Goal: Find specific page/section: Find specific page/section

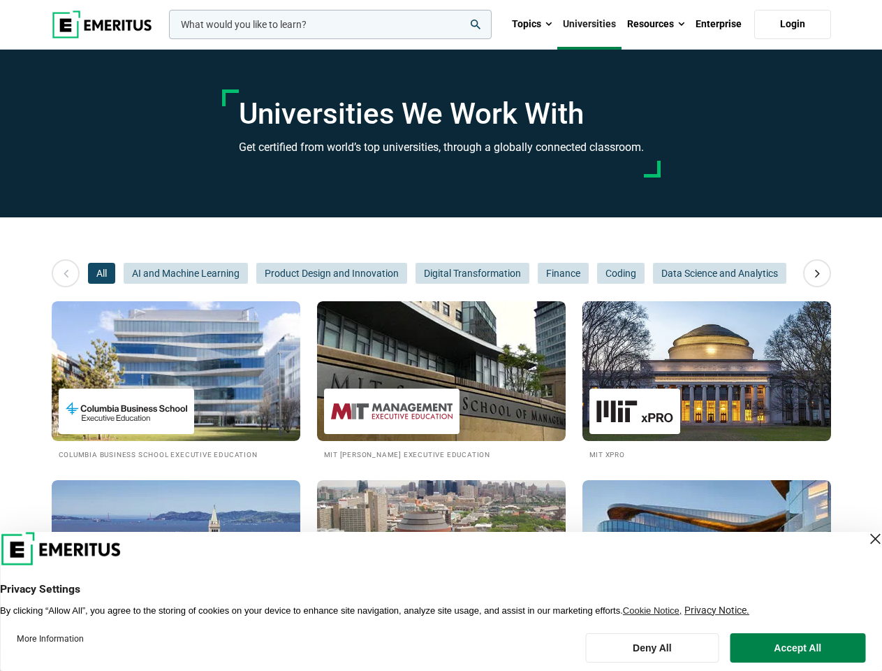
click at [330, 24] on input "woocommerce-product-search-field-0" at bounding box center [330, 24] width 323 height 29
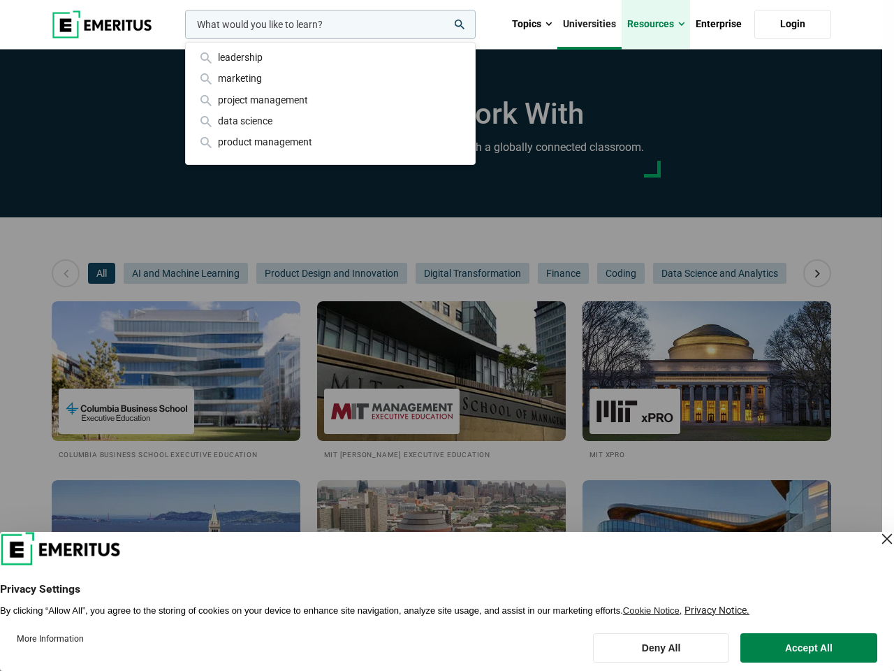
click at [656, 24] on link "Resources" at bounding box center [656, 24] width 68 height 49
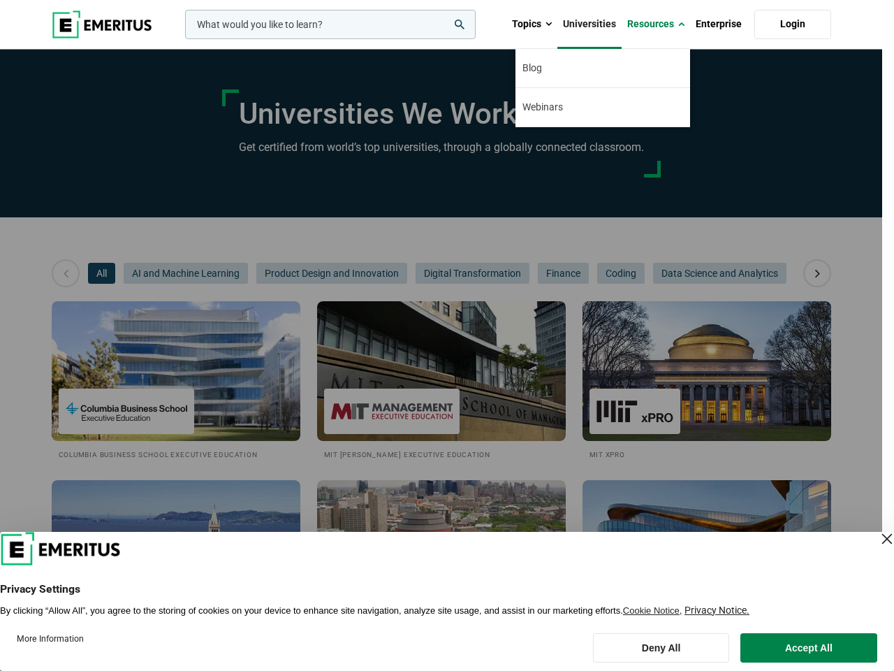
click at [182, 39] on div "leadership marketing project management data science product management" at bounding box center [328, 24] width 293 height 29
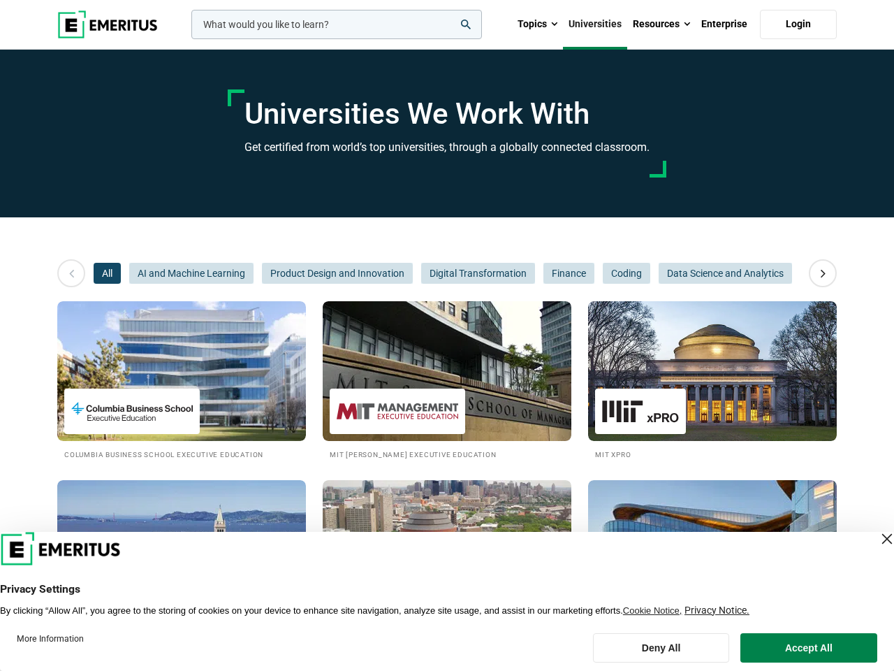
click at [817, 273] on icon at bounding box center [823, 273] width 24 height 25
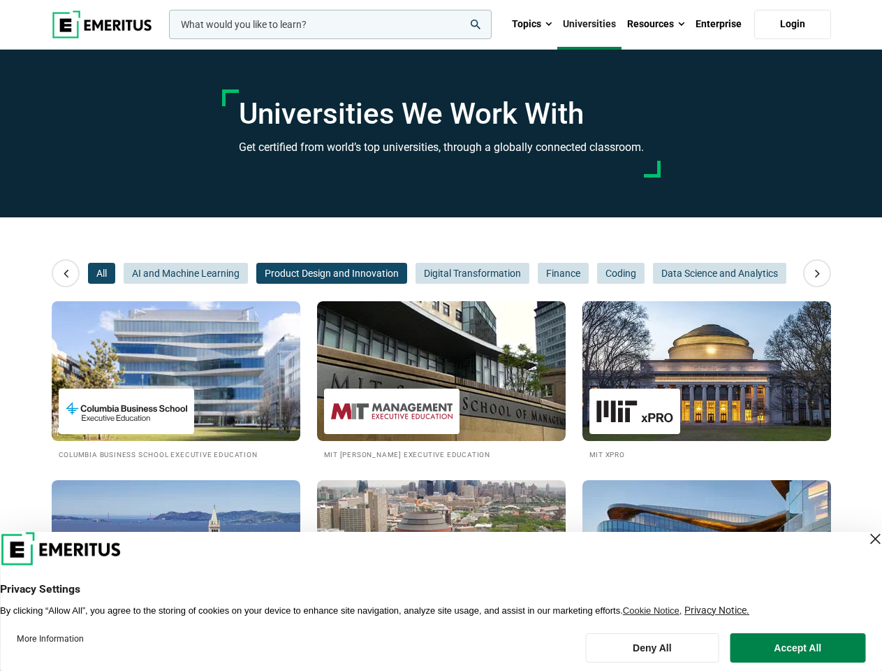
click at [256, 273] on span "Product Design and Innovation" at bounding box center [331, 273] width 151 height 21
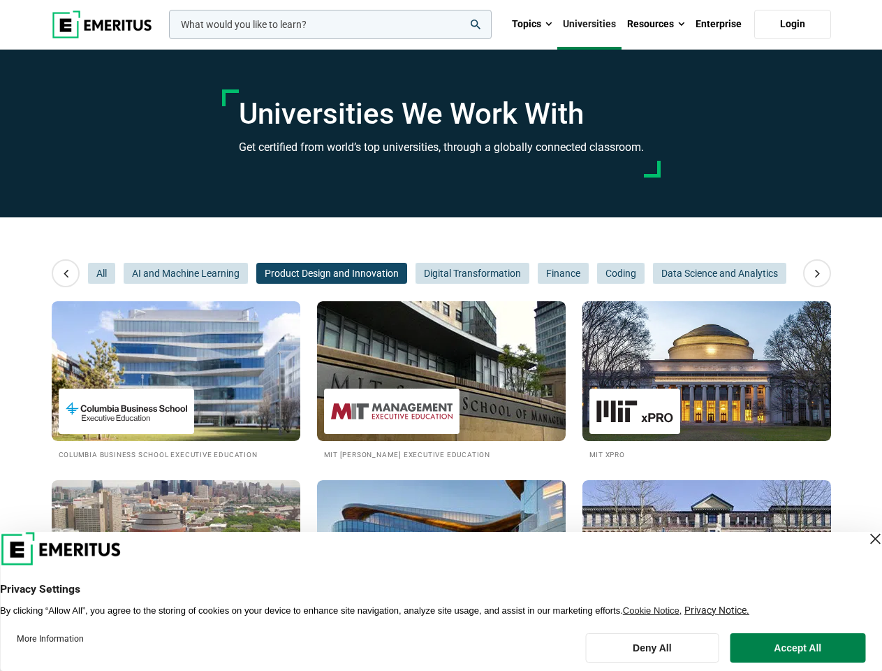
scroll to position [0, 210]
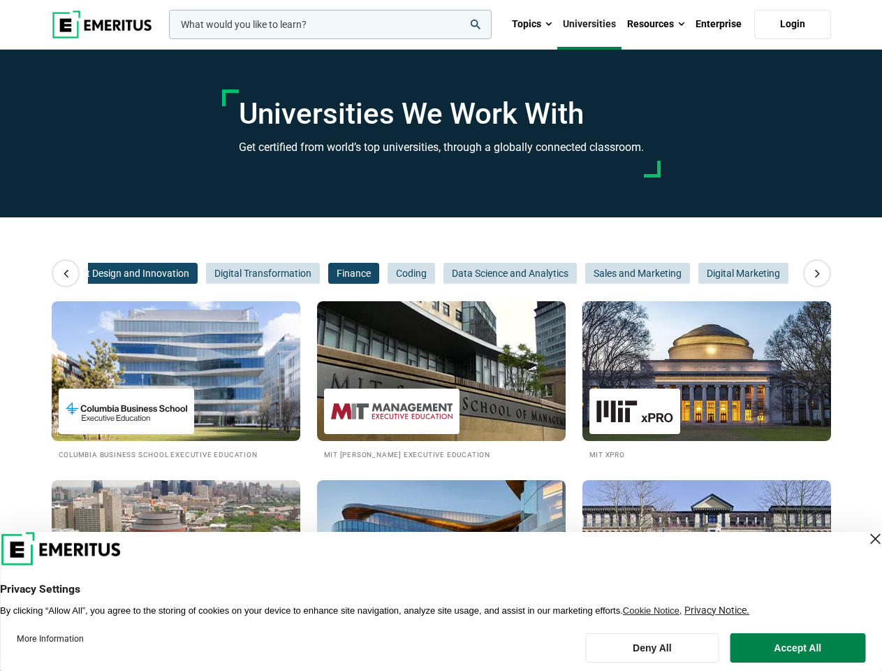
click at [332, 273] on span "Finance" at bounding box center [353, 273] width 51 height 21
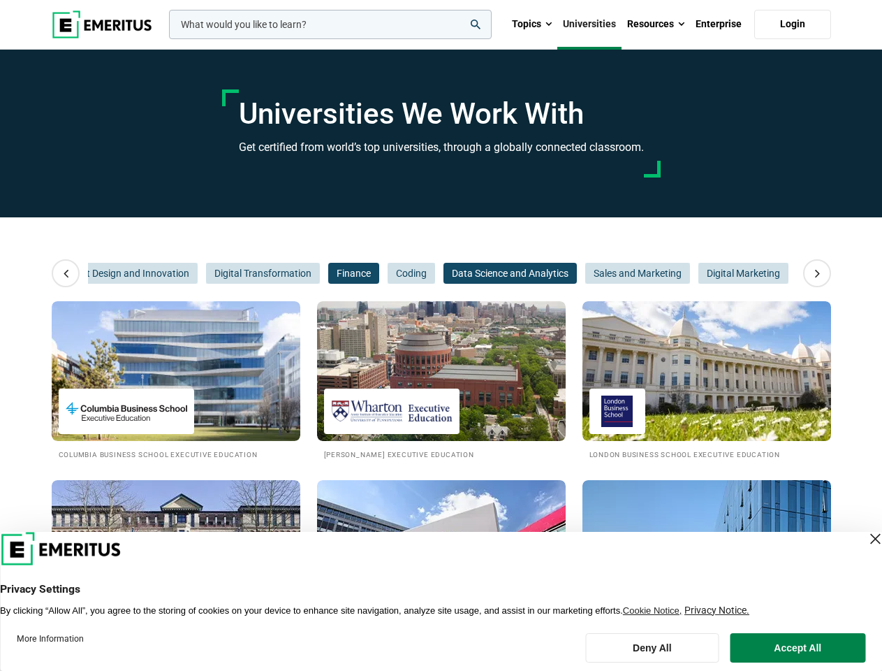
click at [472, 273] on span "Data Science and Analytics" at bounding box center [510, 273] width 133 height 21
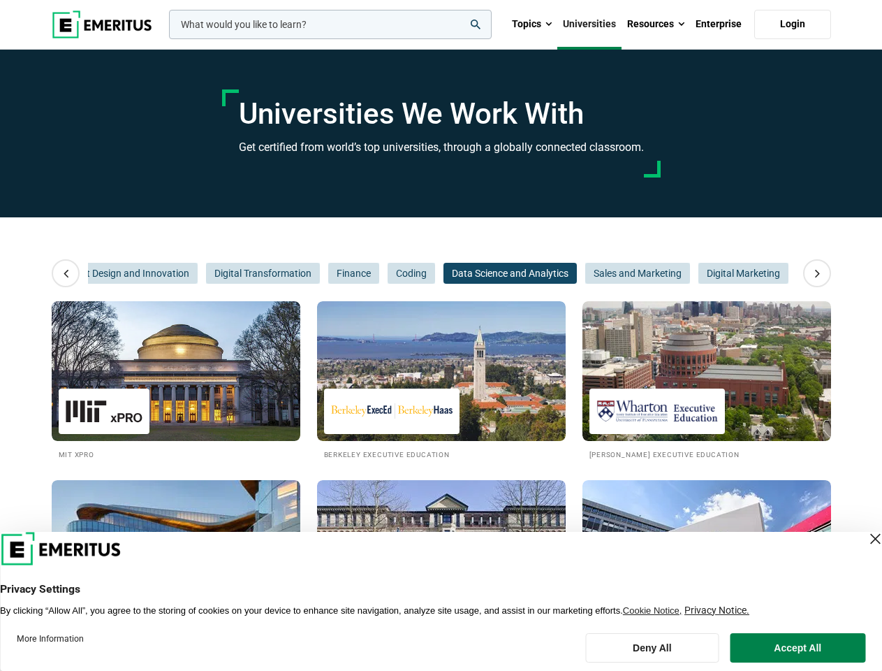
click at [562, 273] on span "Data Science and Analytics" at bounding box center [510, 273] width 133 height 21
click at [620, 273] on span "Sales and Marketing" at bounding box center [637, 273] width 105 height 21
